Goal: Check status

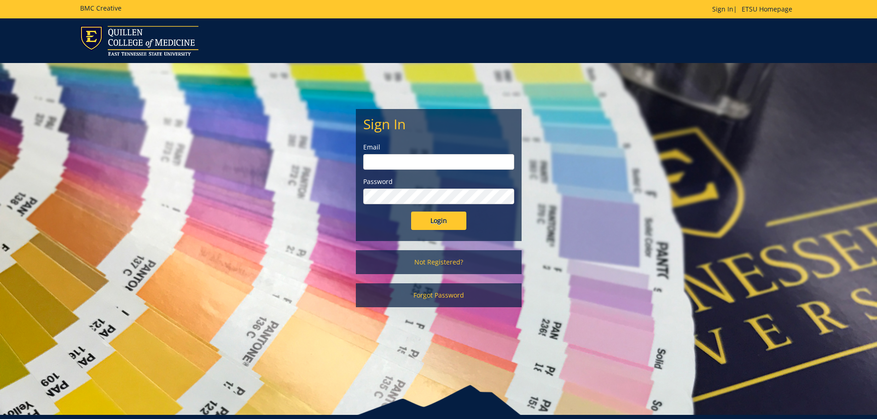
type input "[PERSON_NAME][EMAIL_ADDRESS][DOMAIN_NAME]"
click at [450, 227] on input "Login" at bounding box center [438, 221] width 55 height 18
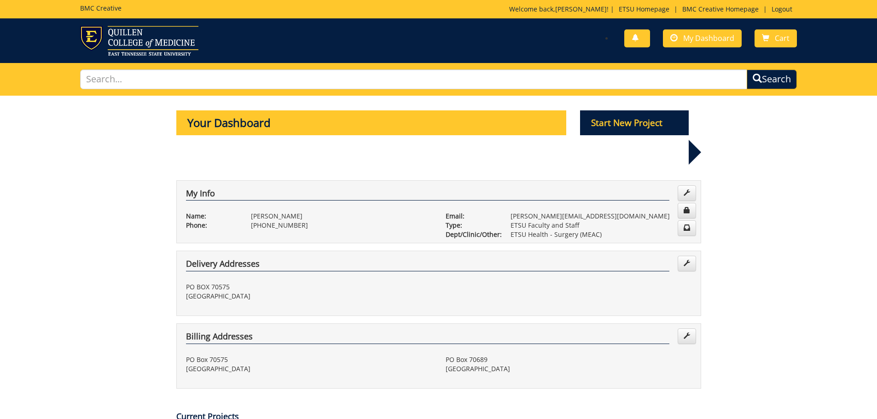
scroll to position [138, 0]
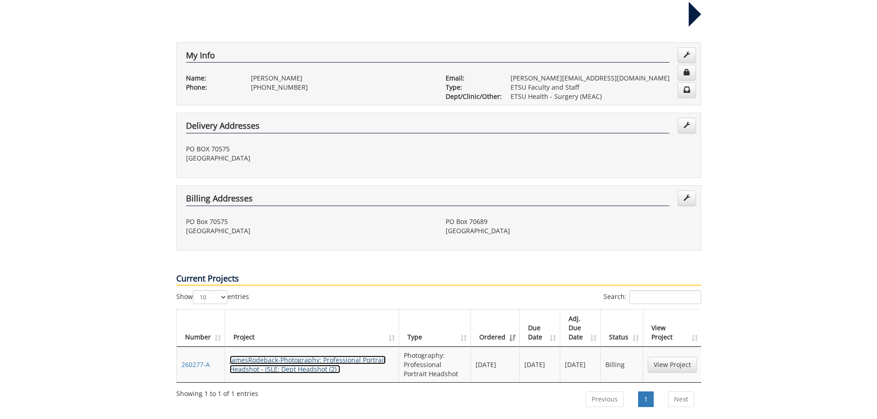
click at [288, 356] on link "JamesRodeback-Photography: Professional Portrait Headshot - (SLE: Dept Headshot…" at bounding box center [308, 365] width 156 height 18
click at [675, 357] on link "View Project" at bounding box center [671, 365] width 49 height 16
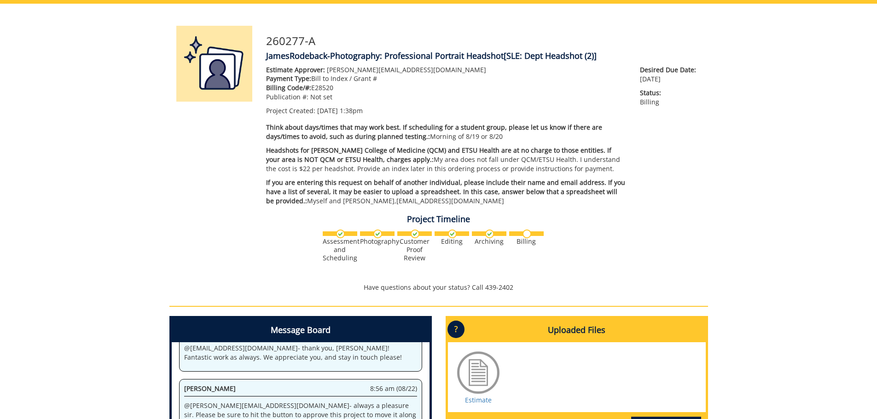
scroll to position [230, 0]
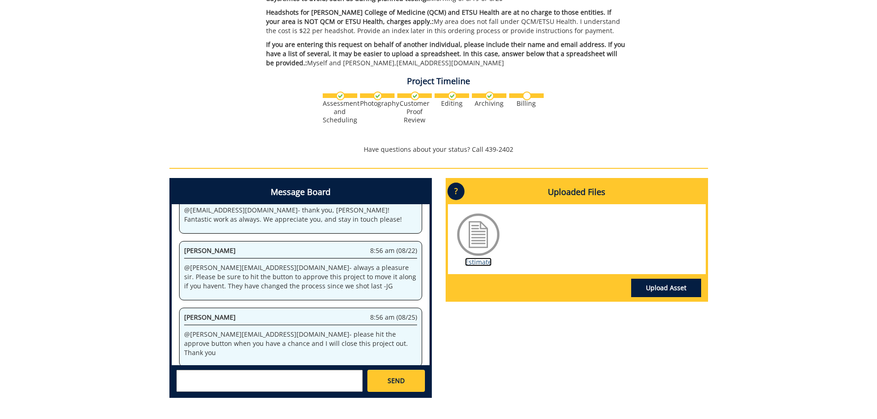
click at [475, 260] on link "Estimate" at bounding box center [478, 262] width 27 height 9
